Goal: Find specific page/section: Find specific page/section

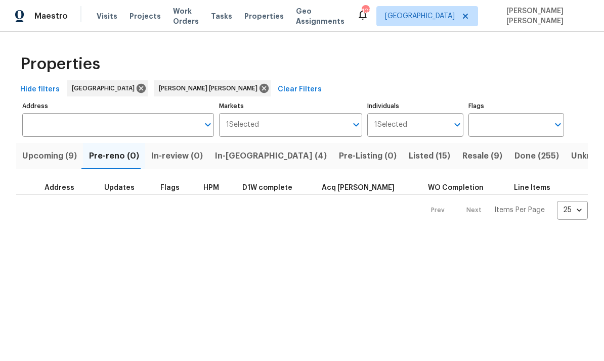
click at [107, 236] on html "Maestro Visits Projects Work Orders Tasks Properties Geo Assignments 101 [GEOGR…" at bounding box center [302, 118] width 604 height 236
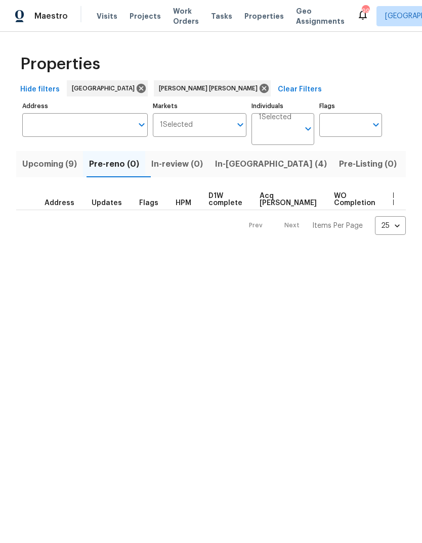
click at [230, 171] on span "In-[GEOGRAPHIC_DATA] (4)" at bounding box center [271, 164] width 112 height 14
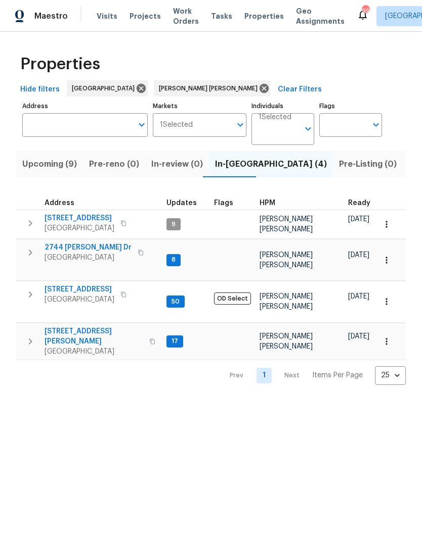
click at [110, 171] on span "Pre-reno (0)" at bounding box center [114, 164] width 50 height 14
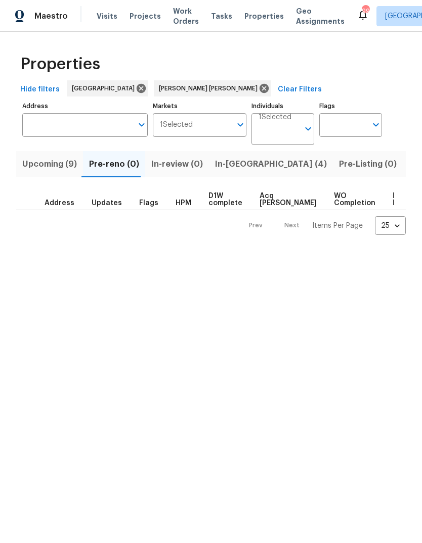
click at [215, 171] on span "In-[GEOGRAPHIC_DATA] (4)" at bounding box center [271, 164] width 112 height 14
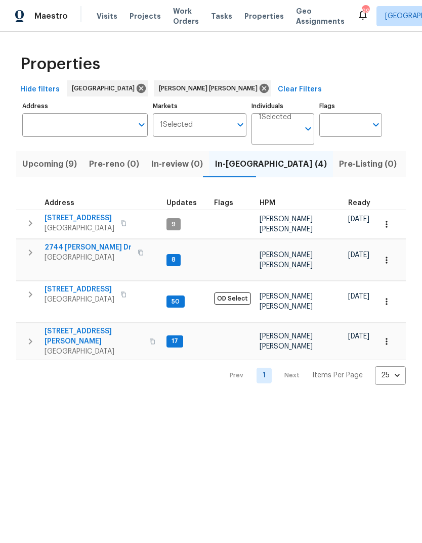
click at [221, 171] on span "In-[GEOGRAPHIC_DATA] (4)" at bounding box center [271, 164] width 112 height 14
click at [118, 171] on span "Pre-reno (0)" at bounding box center [114, 164] width 50 height 14
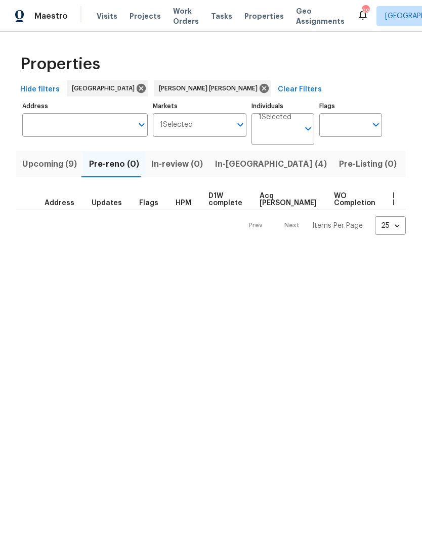
click at [233, 171] on span "In-[GEOGRAPHIC_DATA] (4)" at bounding box center [271, 164] width 112 height 14
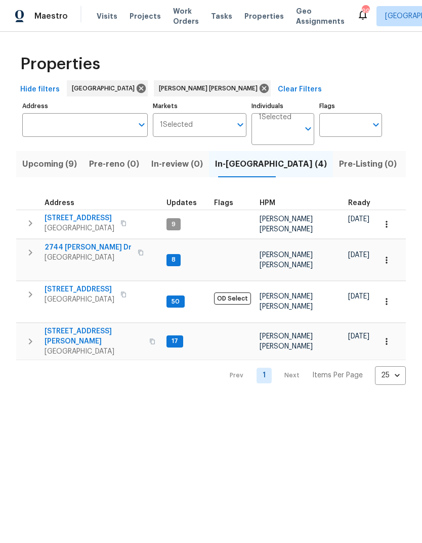
click at [52, 177] on button "Upcoming (9)" at bounding box center [49, 164] width 67 height 26
